Goal: Information Seeking & Learning: Learn about a topic

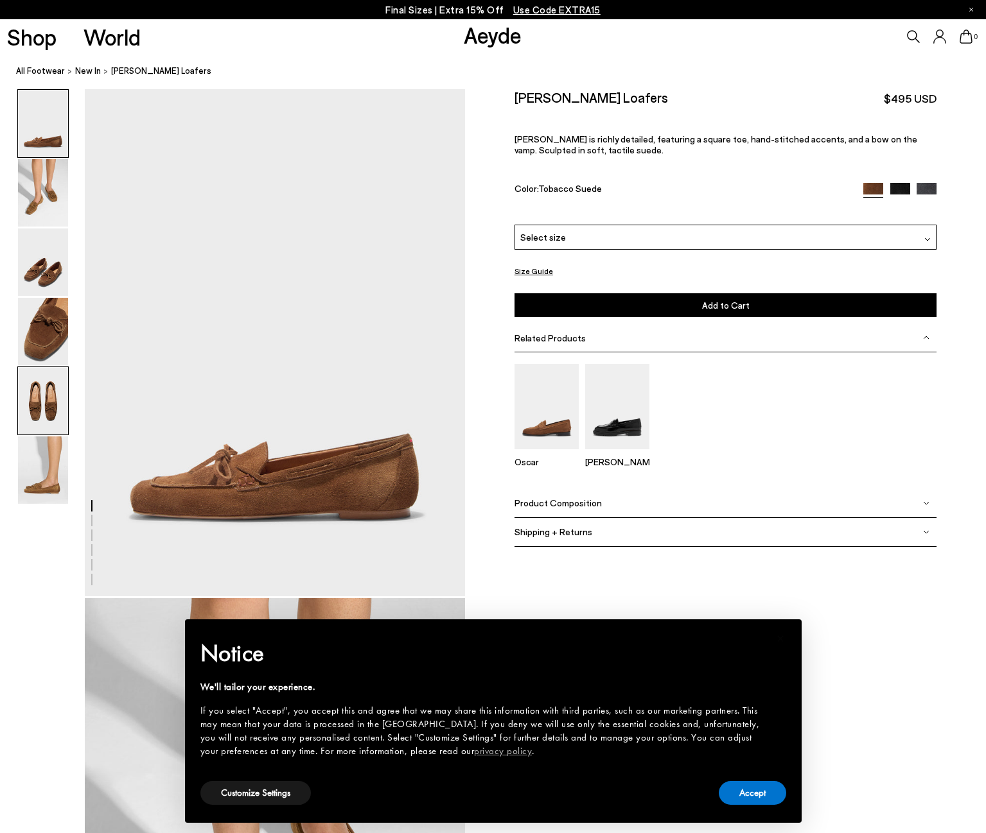
click at [52, 414] on img at bounding box center [43, 400] width 50 height 67
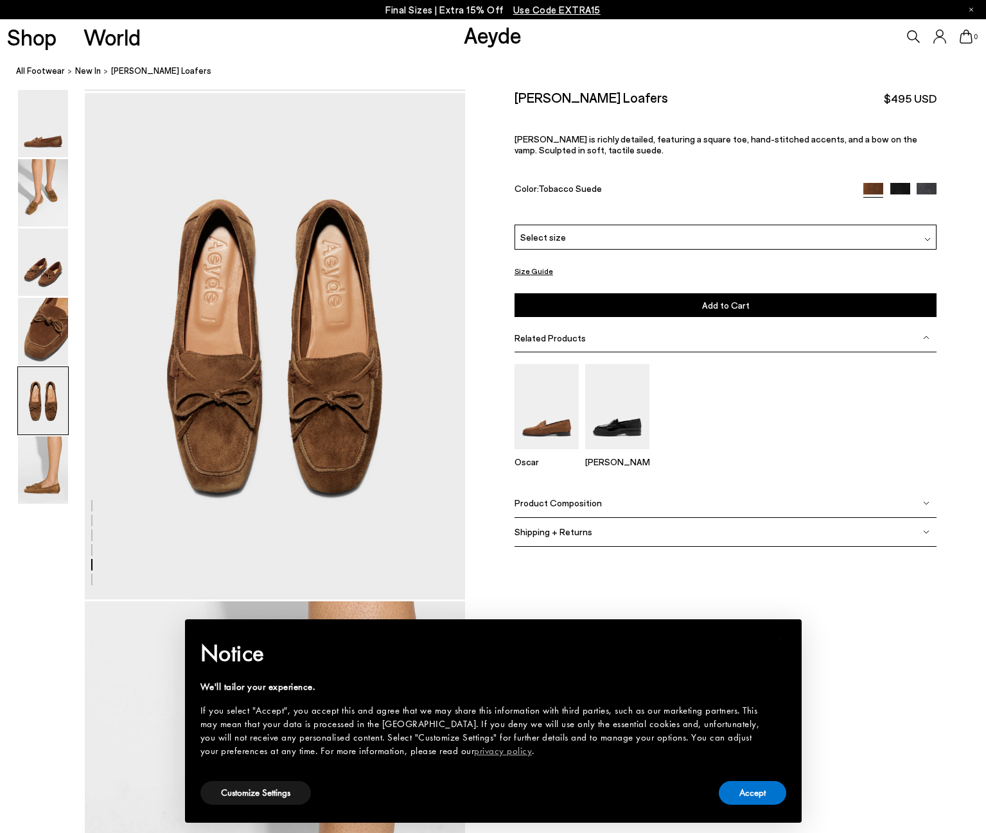
scroll to position [2037, 0]
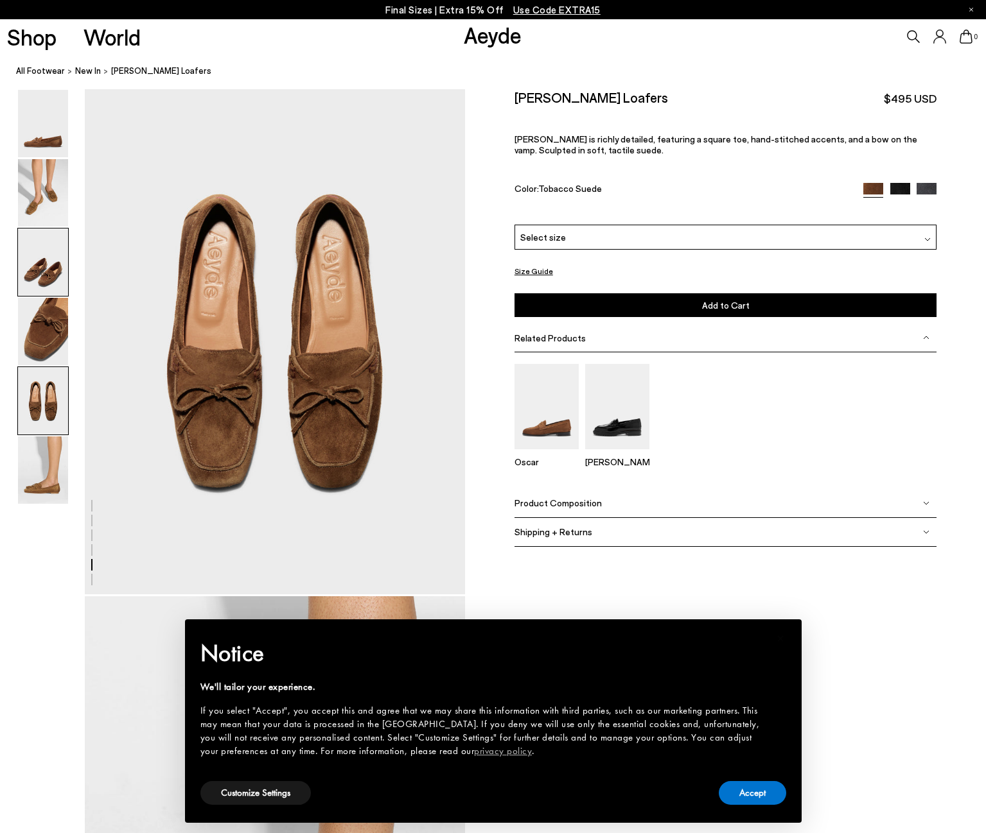
click at [29, 268] on img at bounding box center [43, 262] width 50 height 67
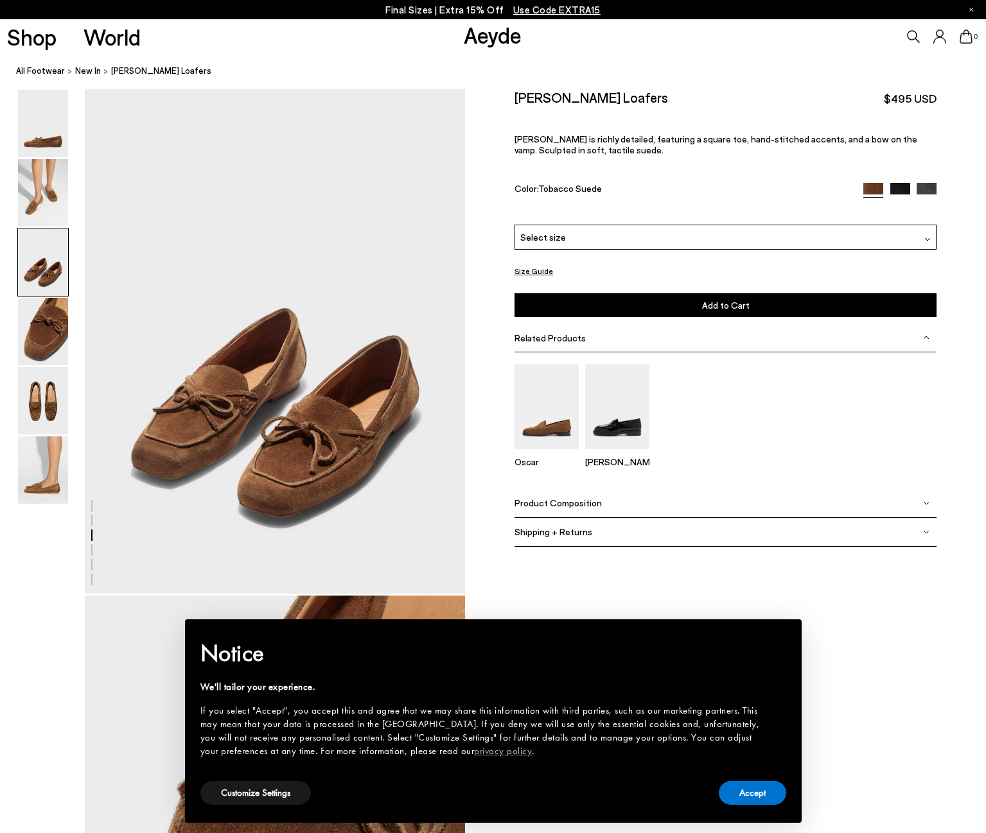
scroll to position [1019, 0]
click at [51, 439] on img at bounding box center [43, 470] width 50 height 67
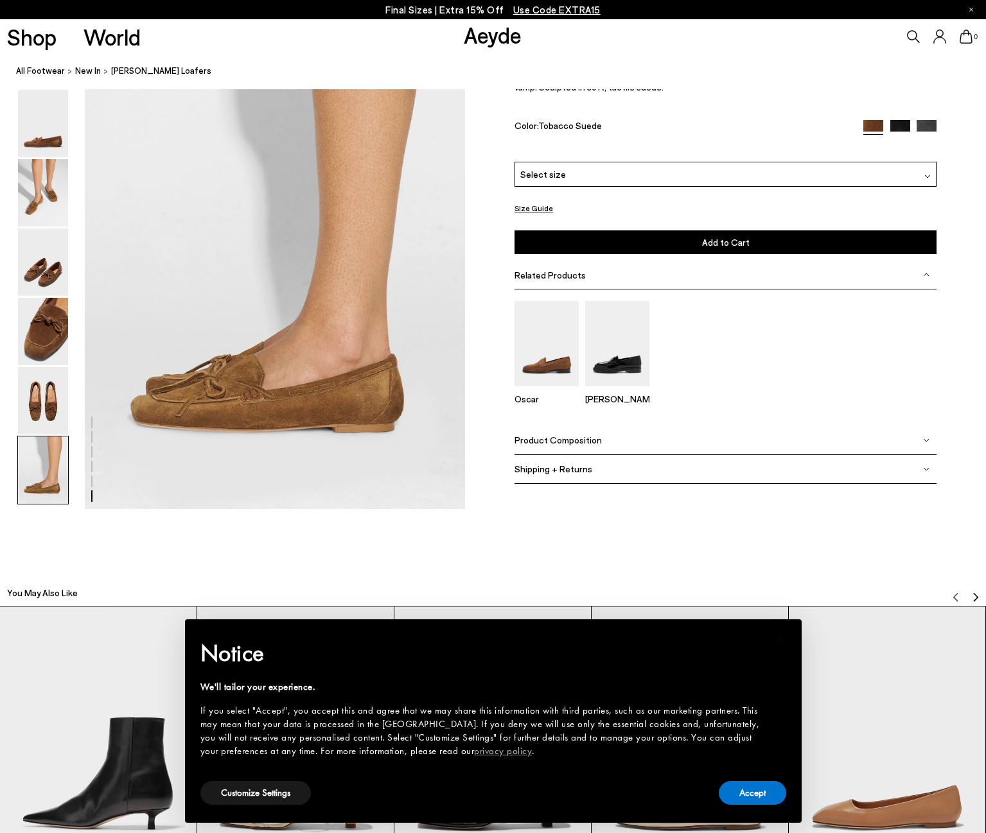
scroll to position [2633, 0]
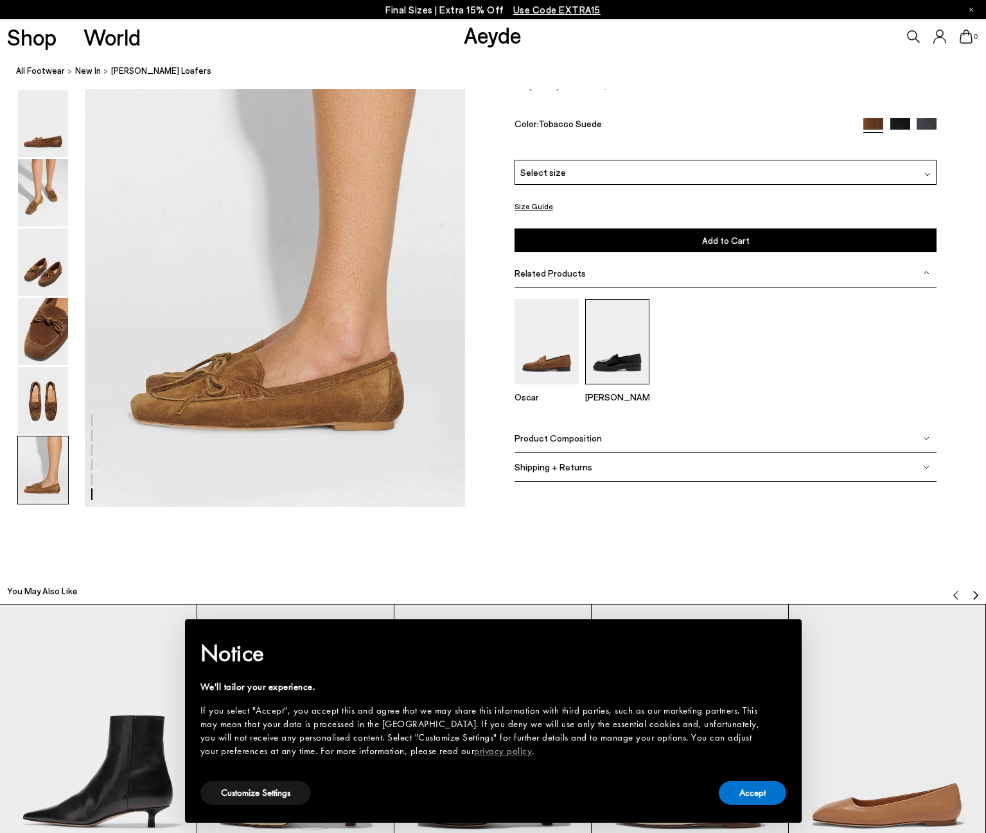
click at [589, 357] on img at bounding box center [617, 341] width 64 height 85
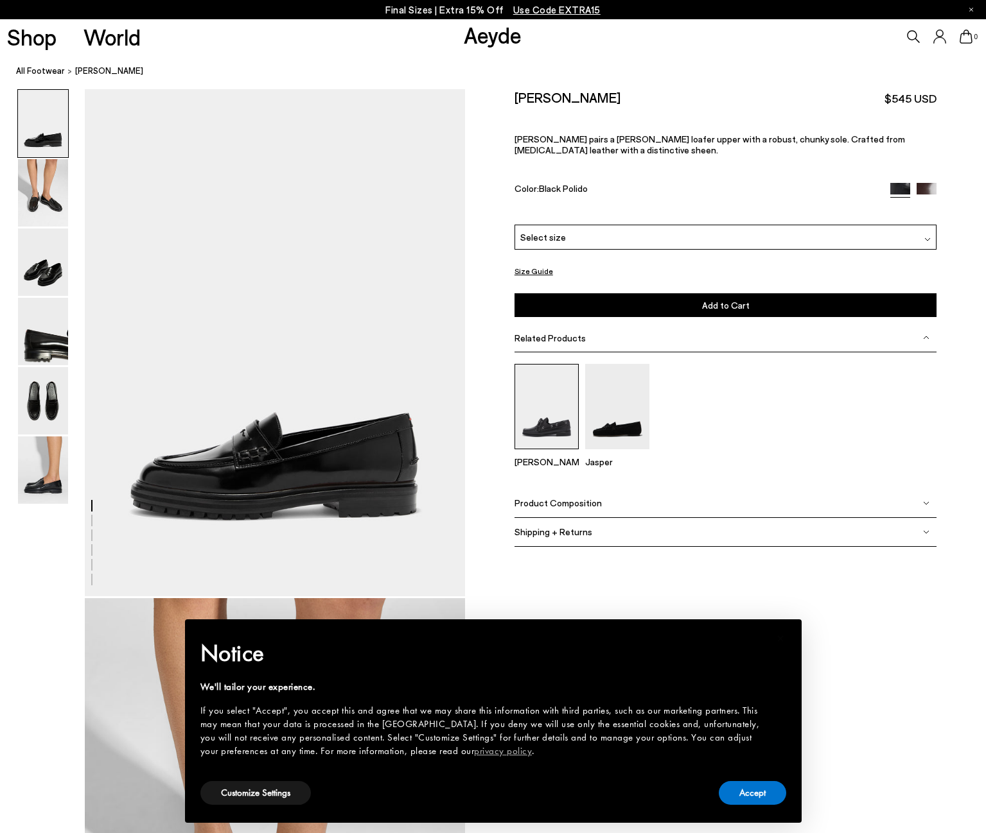
click at [541, 371] on img at bounding box center [546, 406] width 64 height 85
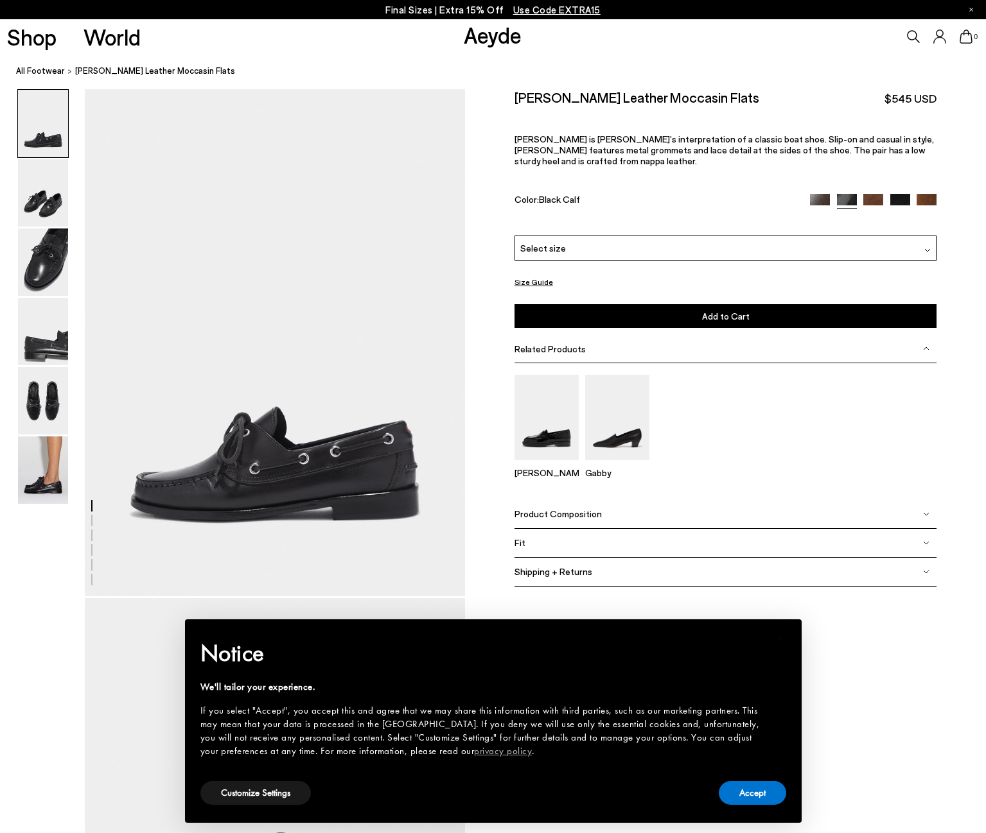
click at [869, 194] on img at bounding box center [873, 204] width 20 height 20
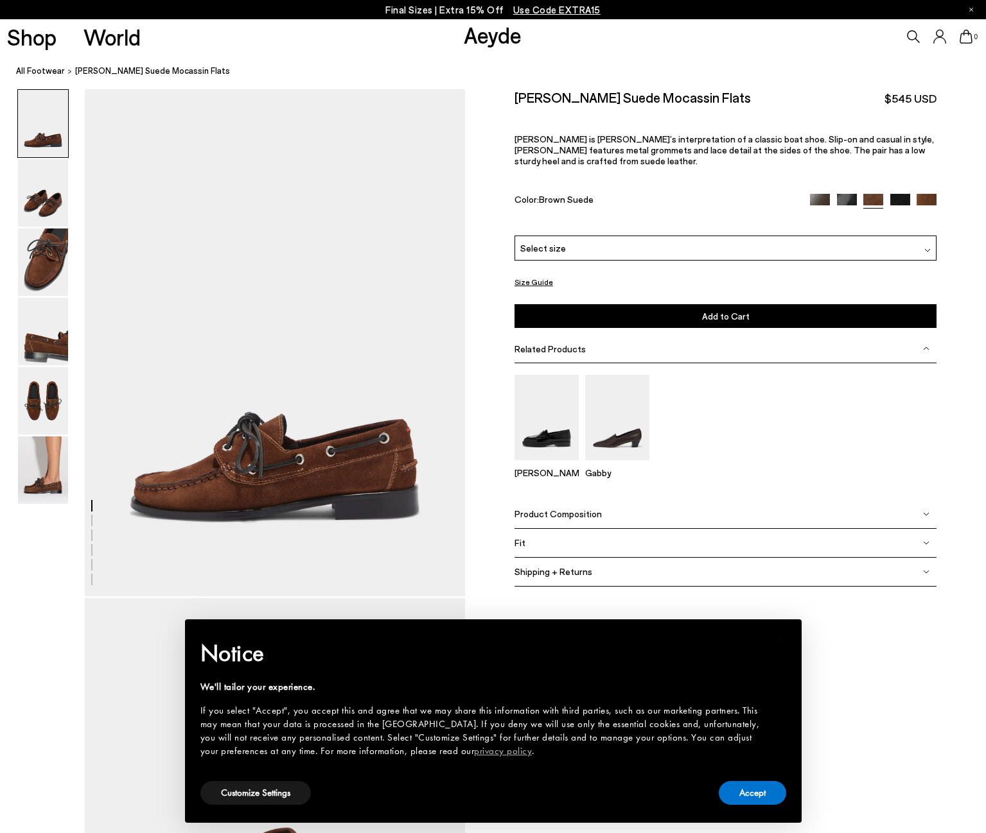
click at [846, 194] on img at bounding box center [847, 204] width 20 height 20
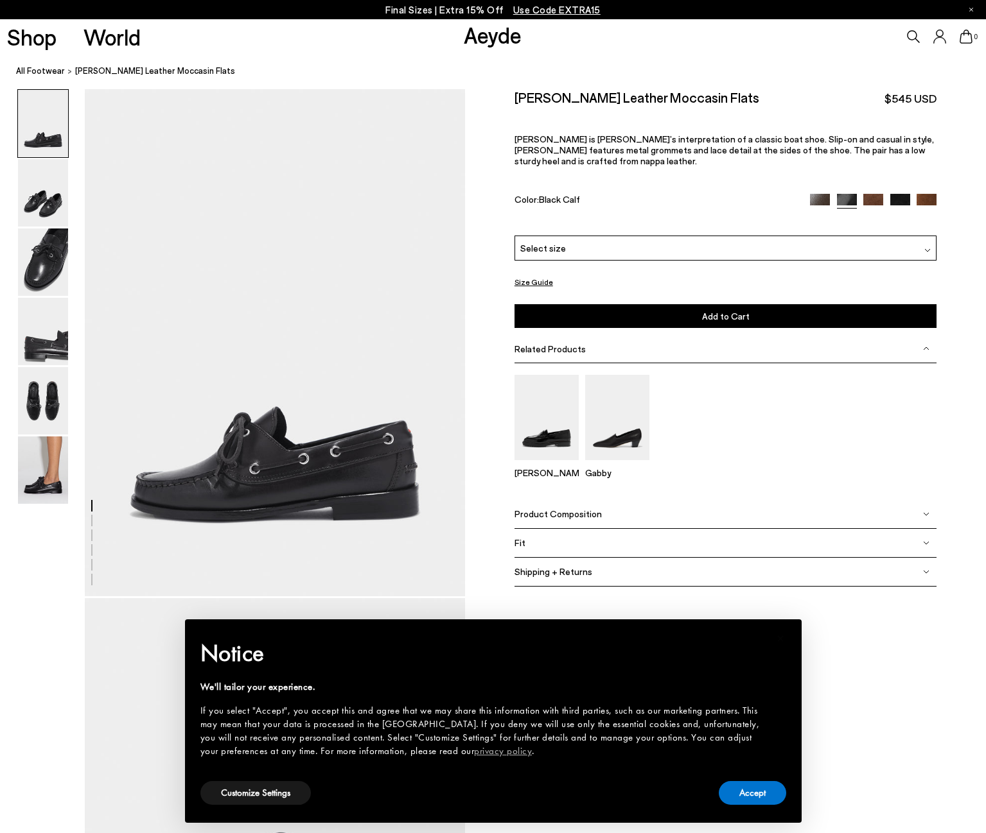
click at [904, 194] on img at bounding box center [900, 204] width 20 height 20
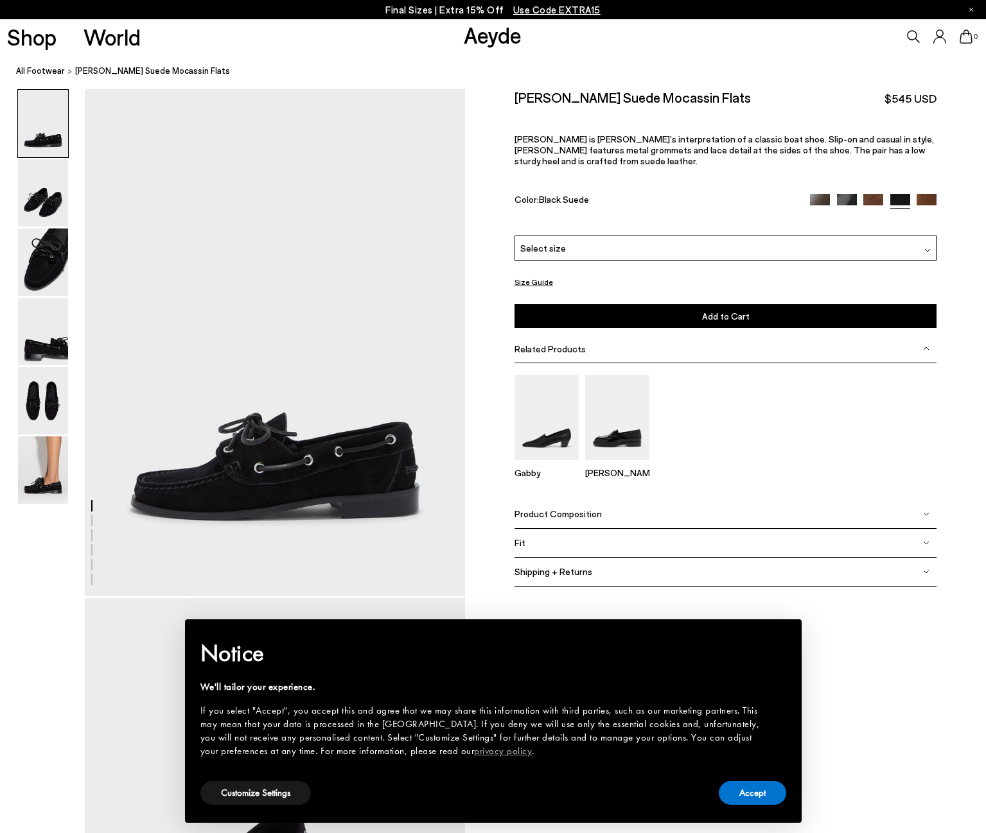
click at [925, 194] on img at bounding box center [926, 204] width 20 height 20
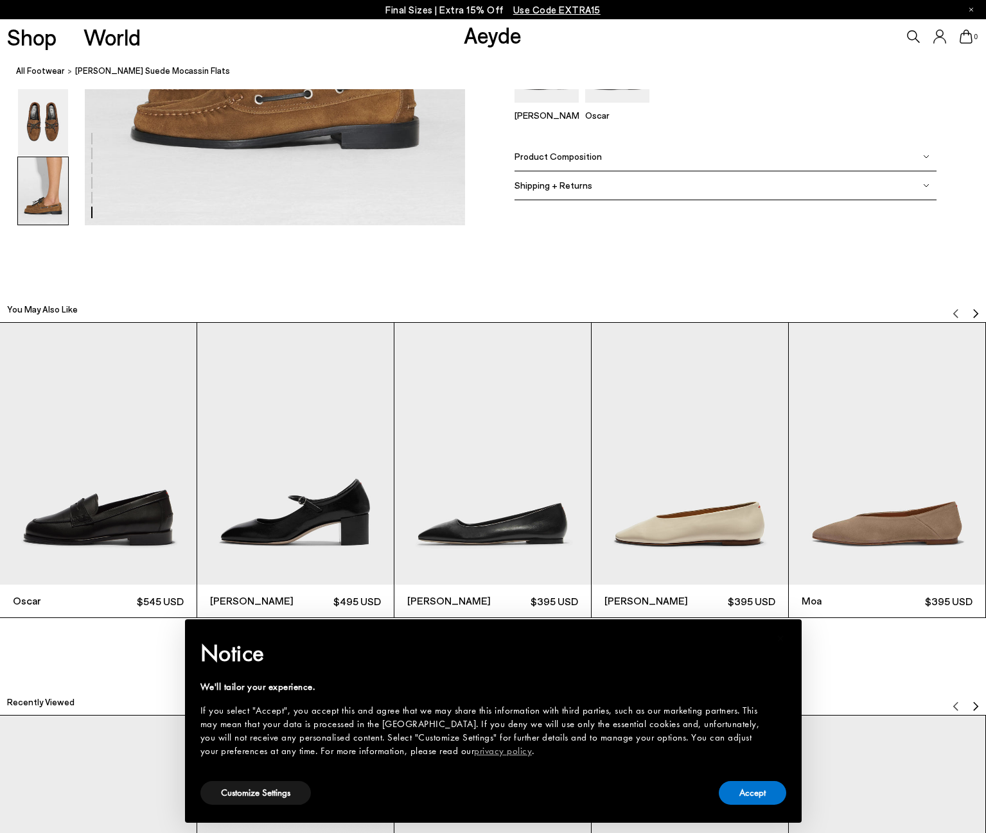
scroll to position [2930, 0]
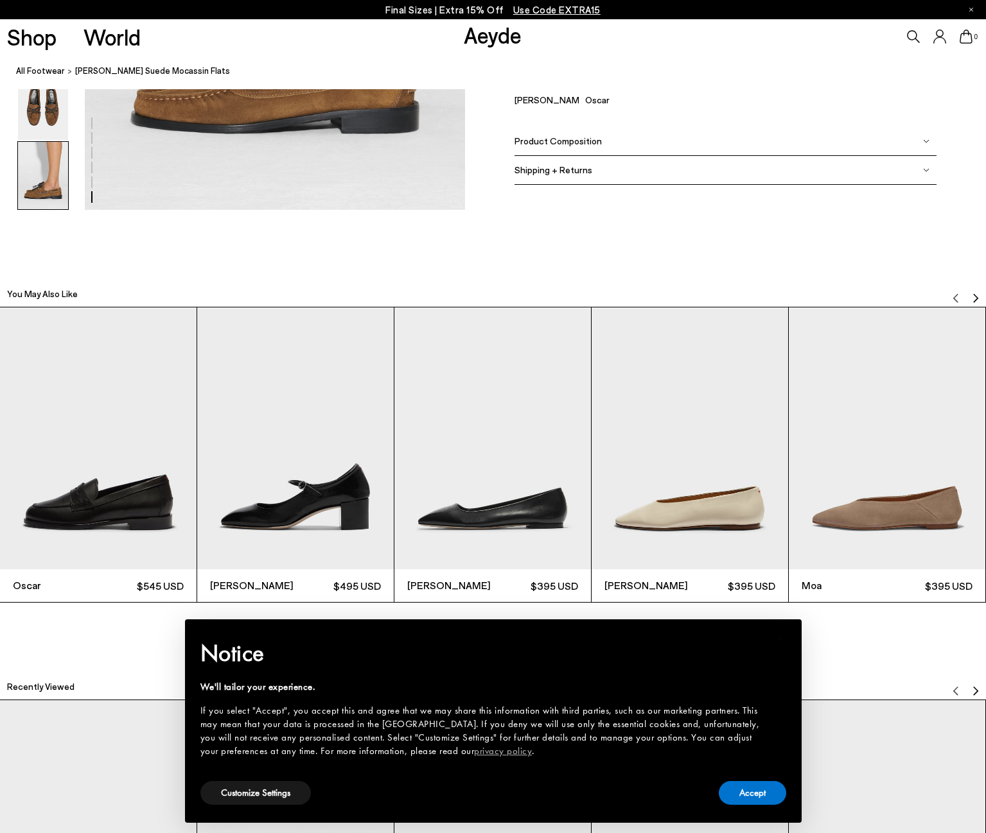
click at [668, 509] on img "4 / 6" at bounding box center [689, 439] width 196 height 262
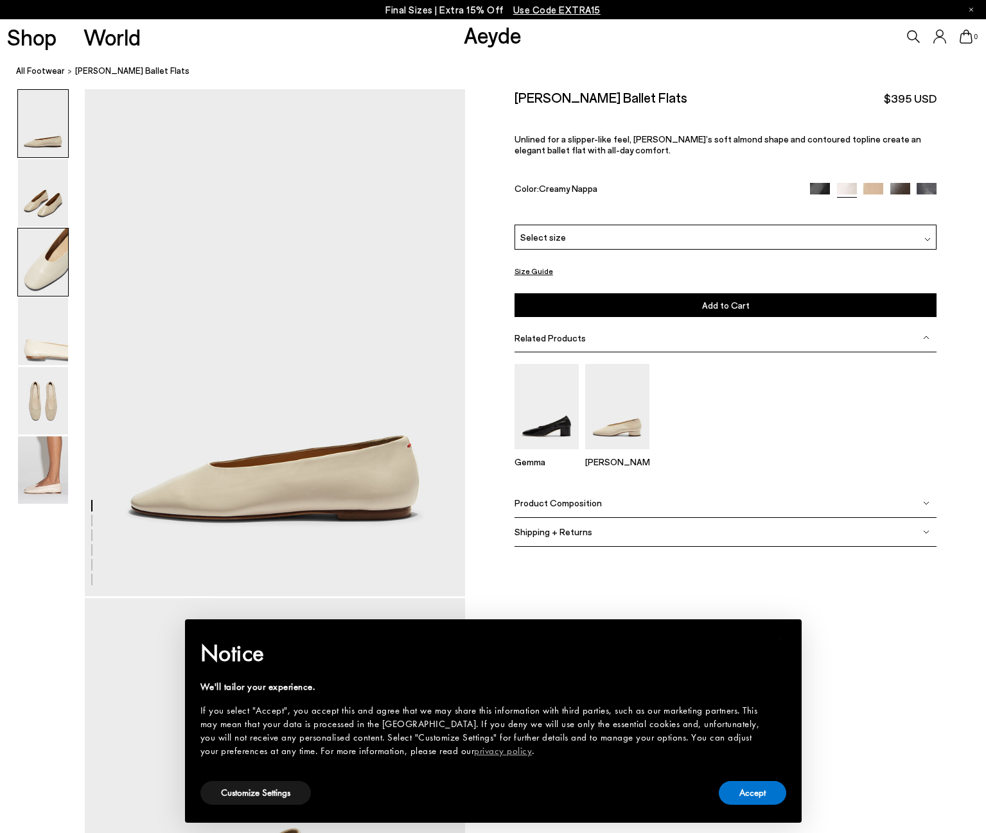
click at [51, 281] on img at bounding box center [43, 262] width 50 height 67
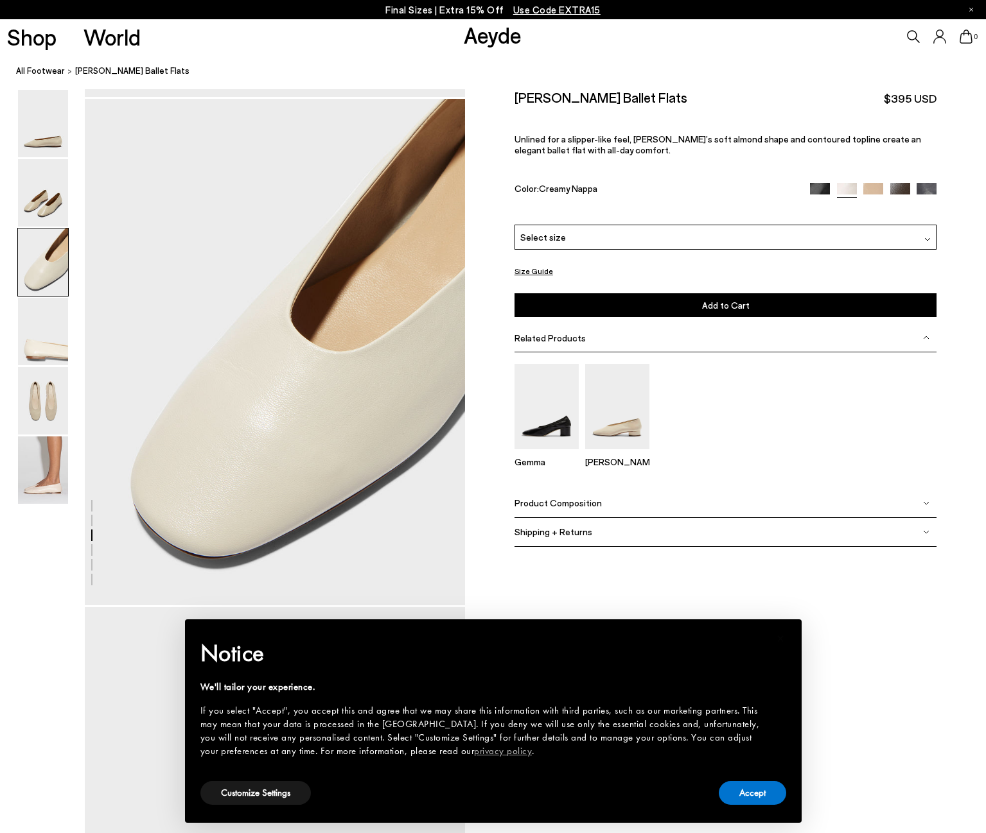
scroll to position [1019, 0]
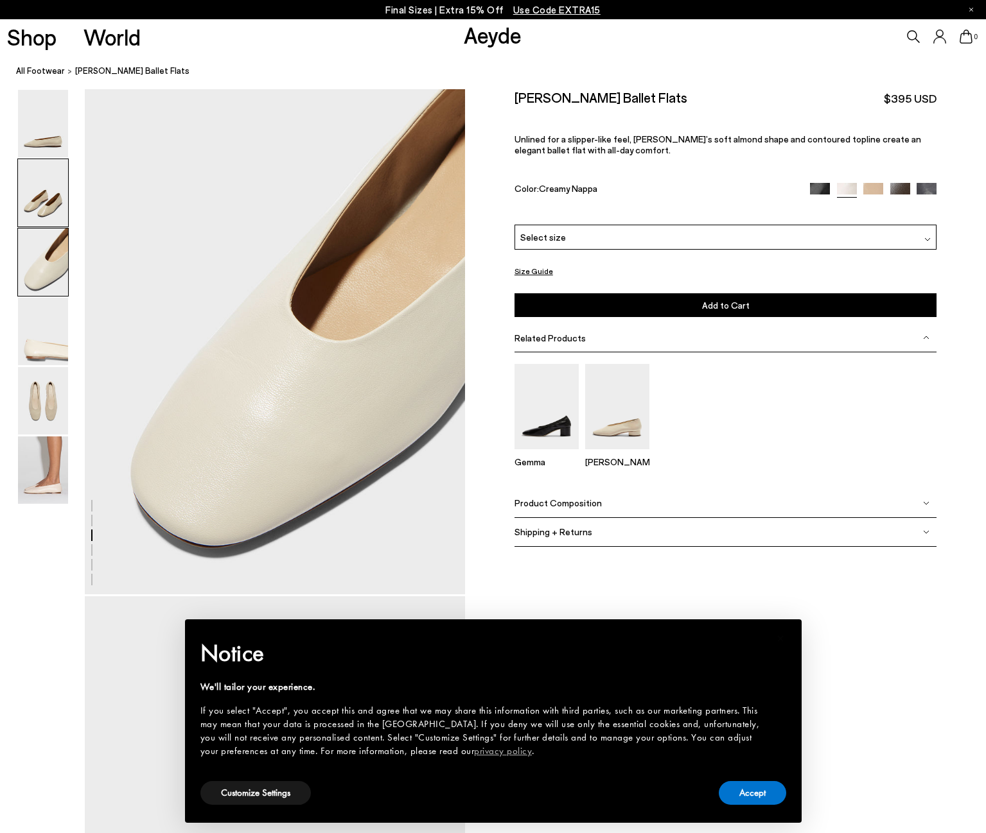
click at [34, 191] on img at bounding box center [43, 192] width 50 height 67
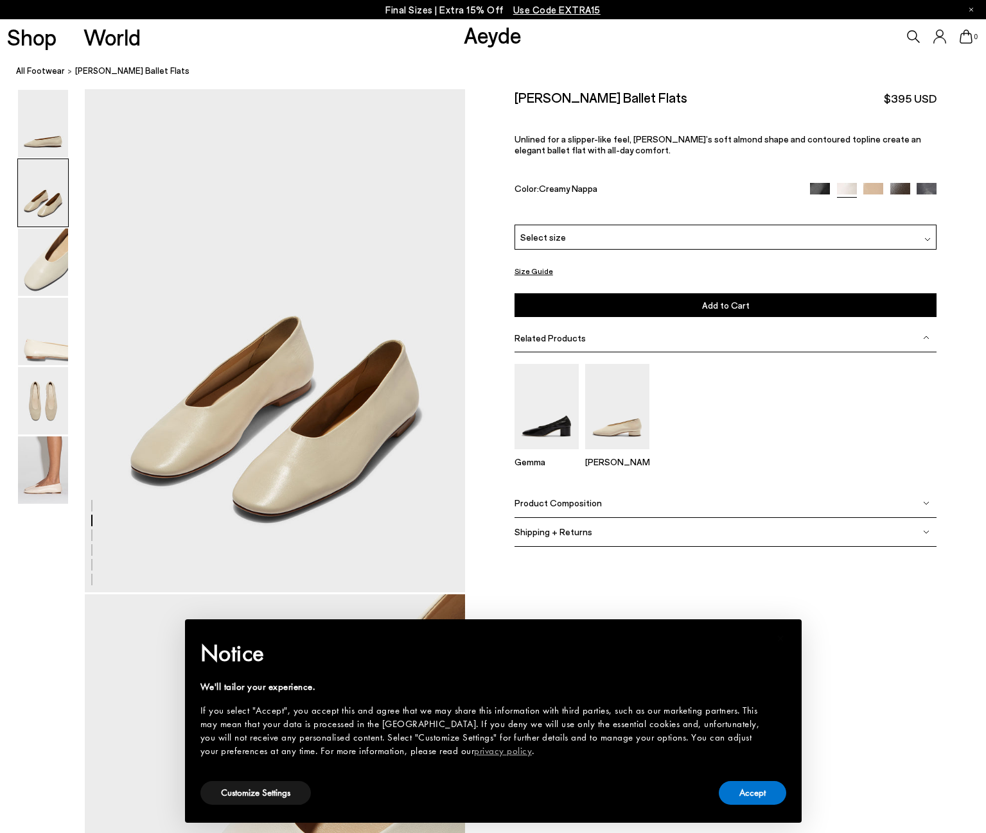
scroll to position [510, 0]
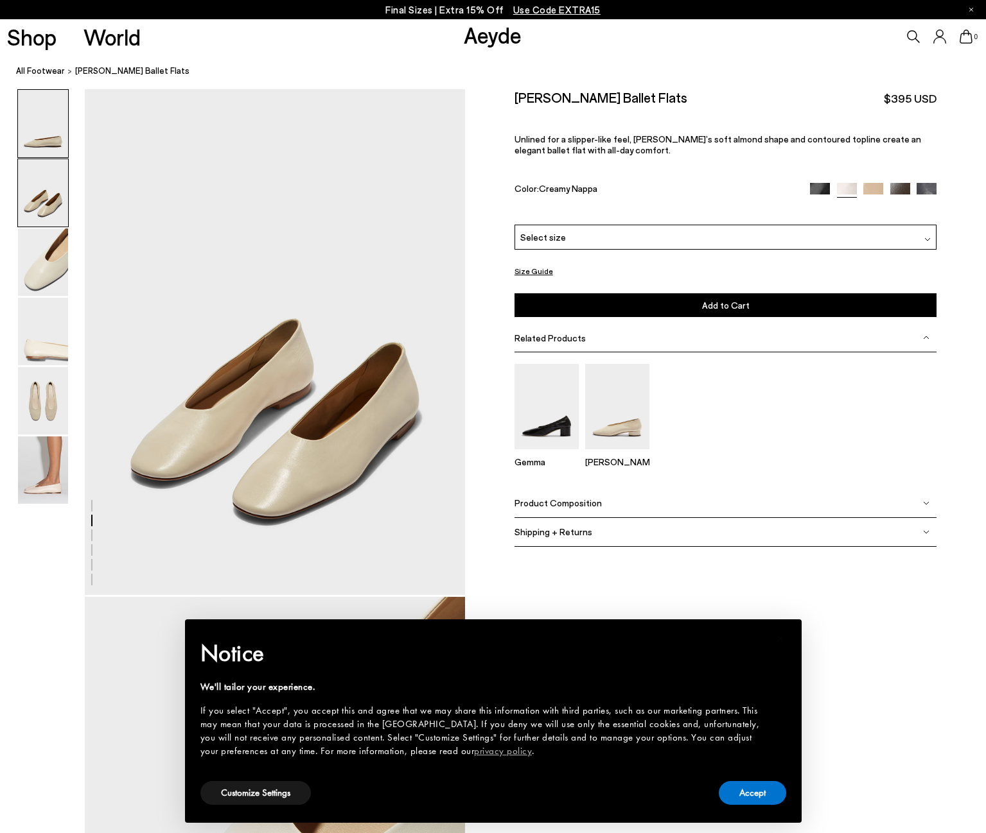
click at [45, 125] on img at bounding box center [43, 123] width 50 height 67
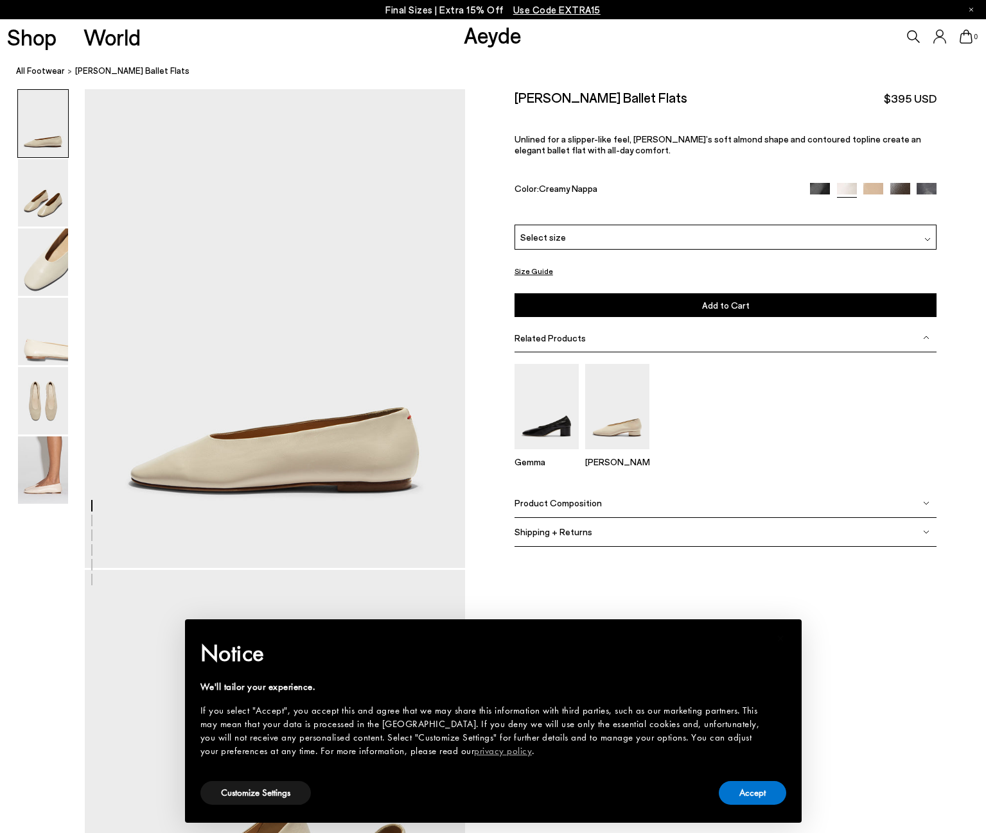
scroll to position [0, 0]
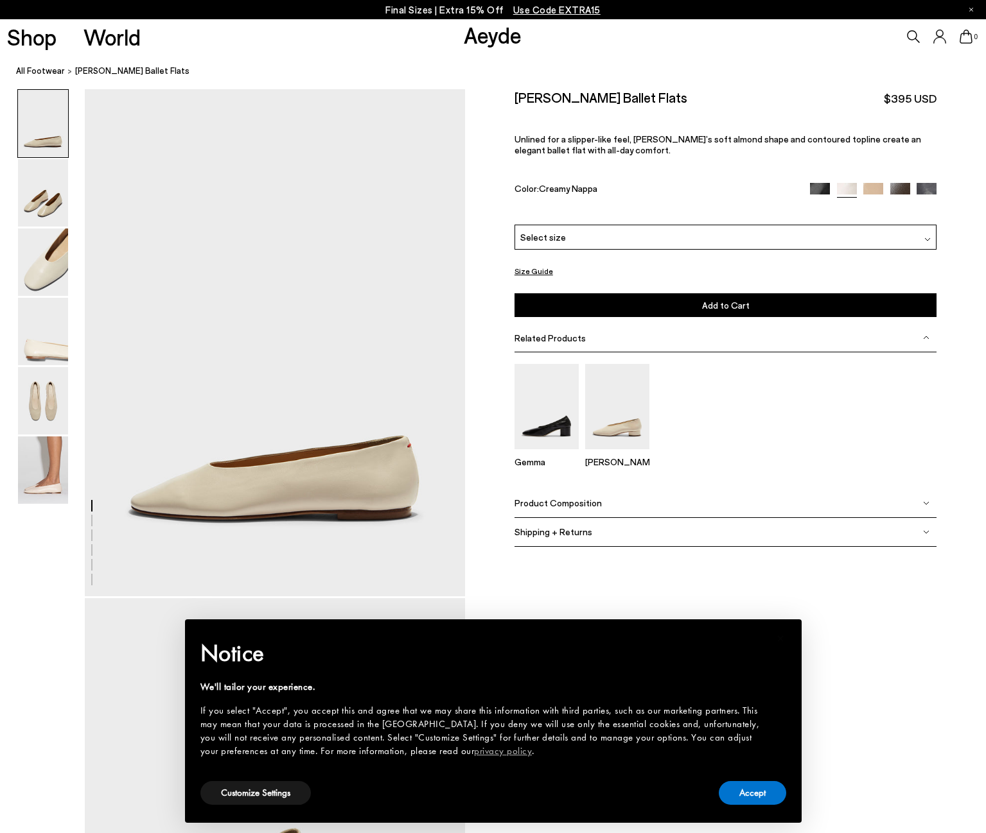
click at [500, 39] on link "Aeyde" at bounding box center [493, 34] width 58 height 27
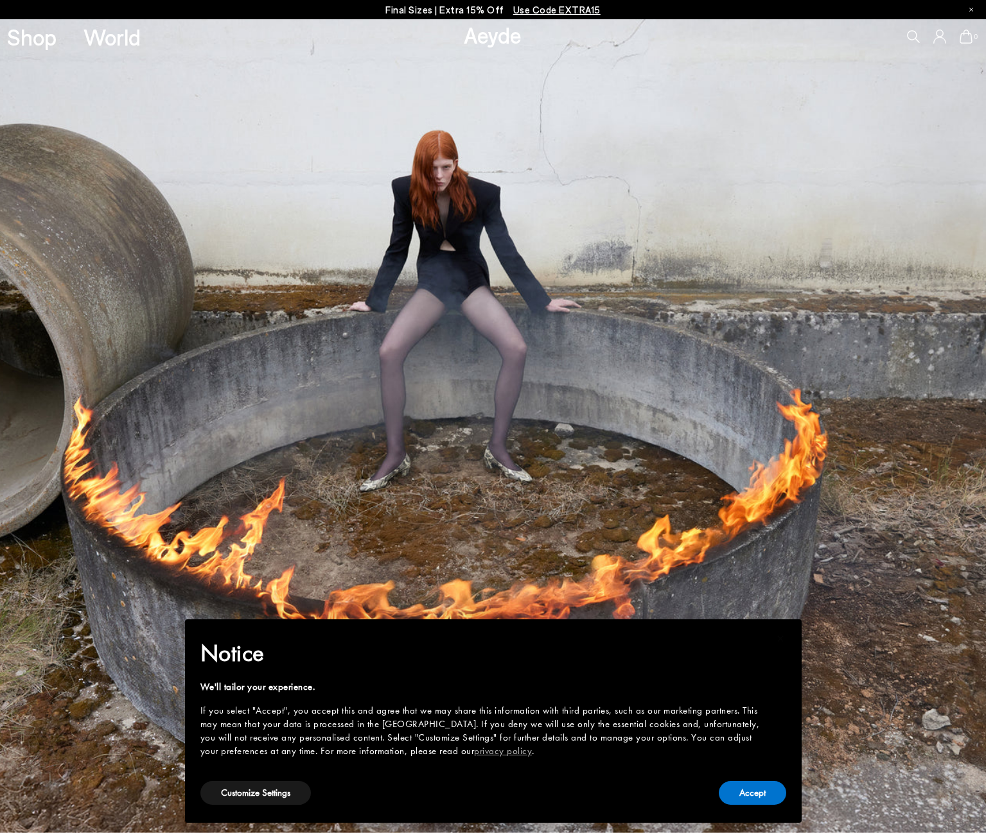
click at [281, 807] on div "Customize Settings" at bounding box center [255, 793] width 110 height 29
click at [264, 794] on button "Customize Settings" at bounding box center [255, 793] width 110 height 24
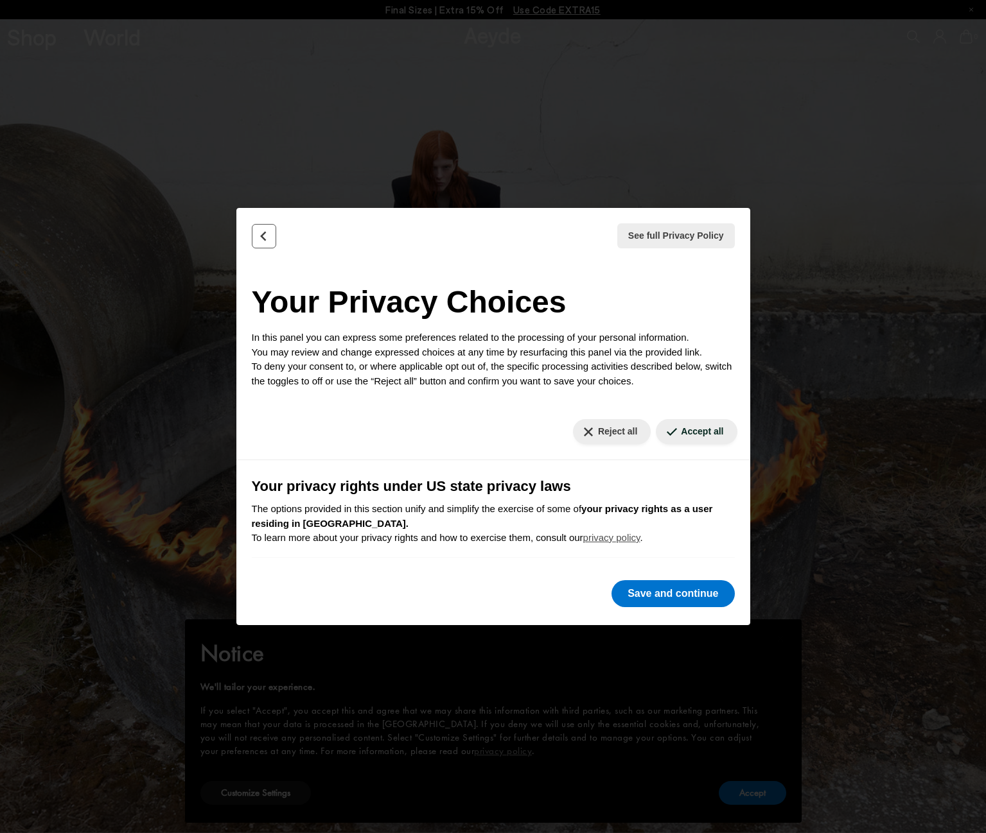
click at [262, 236] on icon "Back" at bounding box center [263, 236] width 13 height 13
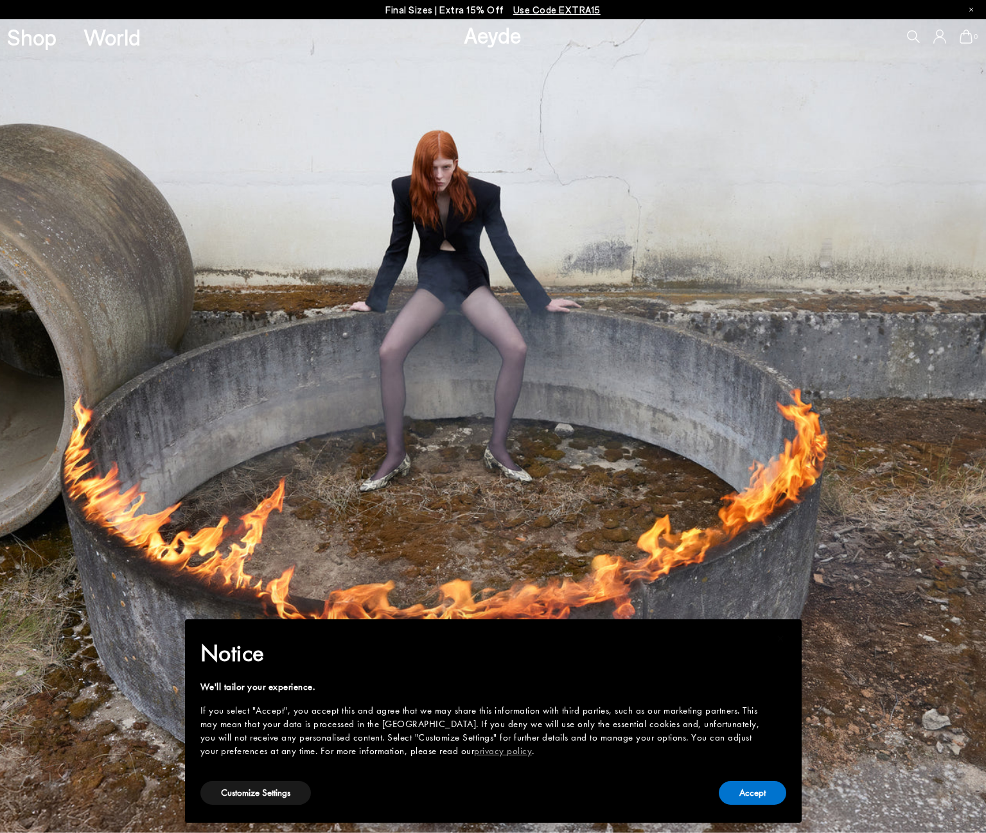
click at [497, 41] on link "Aeyde" at bounding box center [493, 34] width 58 height 27
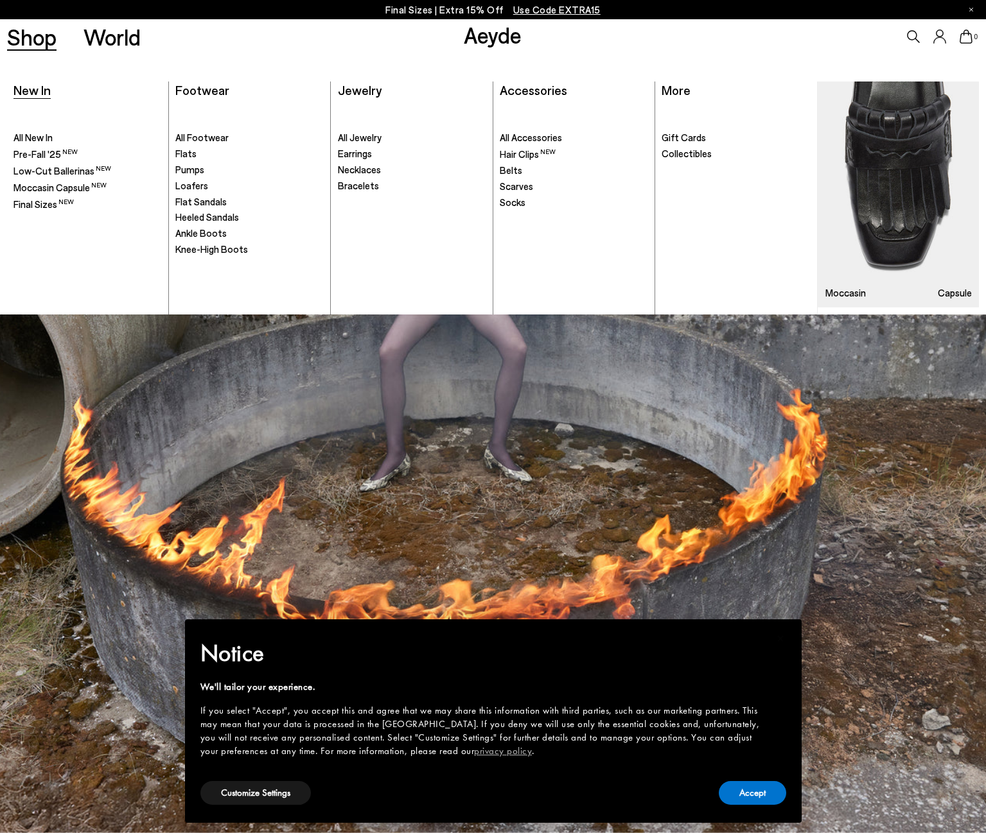
click at [24, 87] on span "New In" at bounding box center [31, 89] width 37 height 15
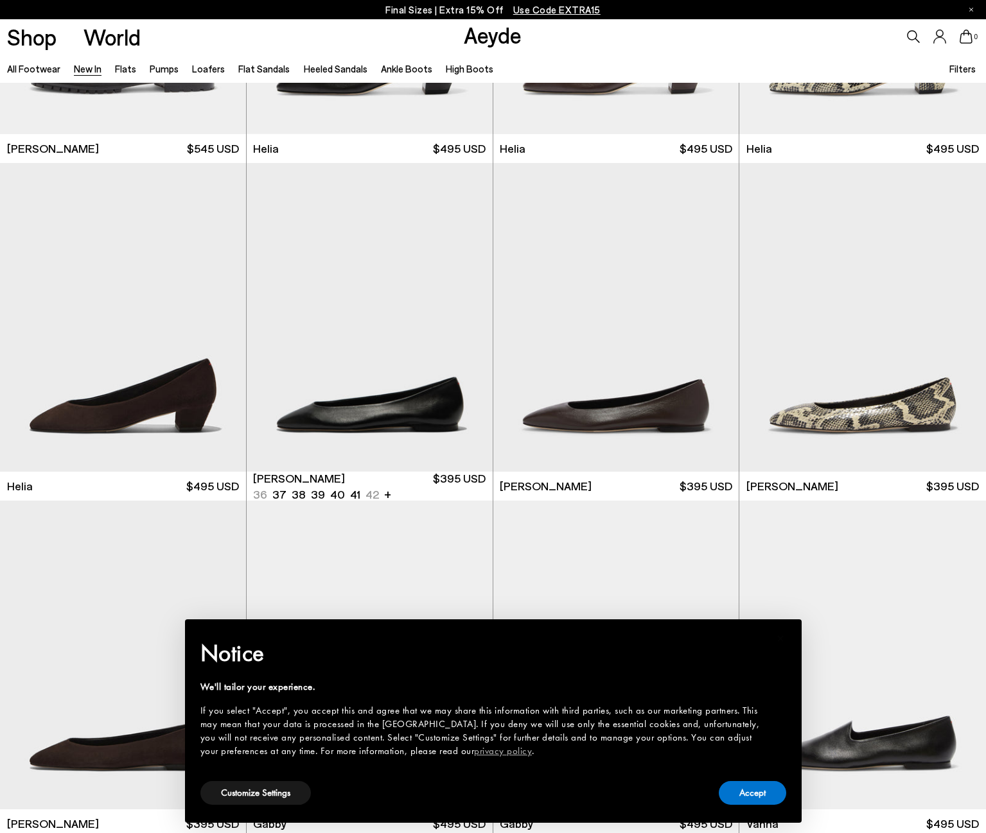
scroll to position [1273, 0]
